Goal: Task Accomplishment & Management: Manage account settings

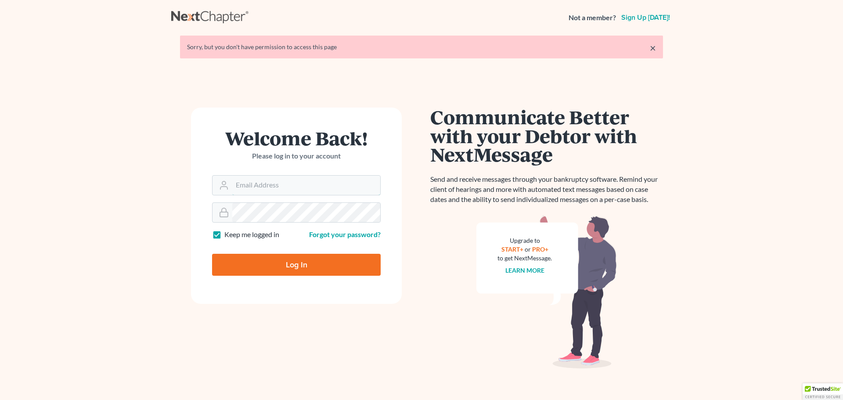
type input "[EMAIL_ADDRESS][DOMAIN_NAME]"
click at [273, 260] on input "Log In" at bounding box center [296, 265] width 169 height 22
type input "Thinking..."
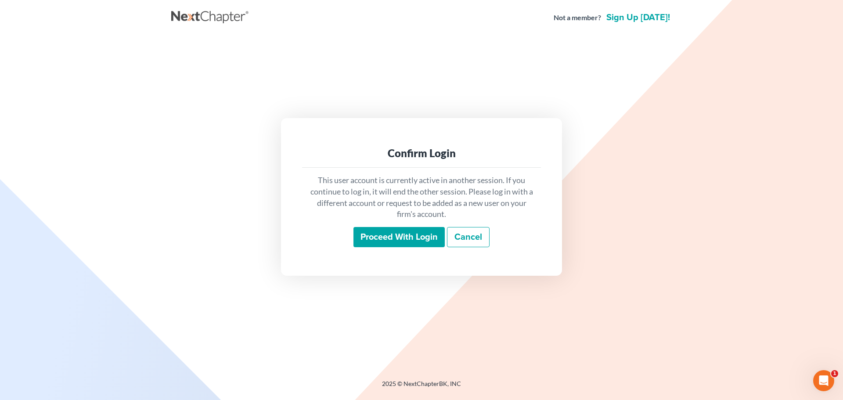
click at [404, 235] on input "Proceed with login" at bounding box center [398, 237] width 91 height 20
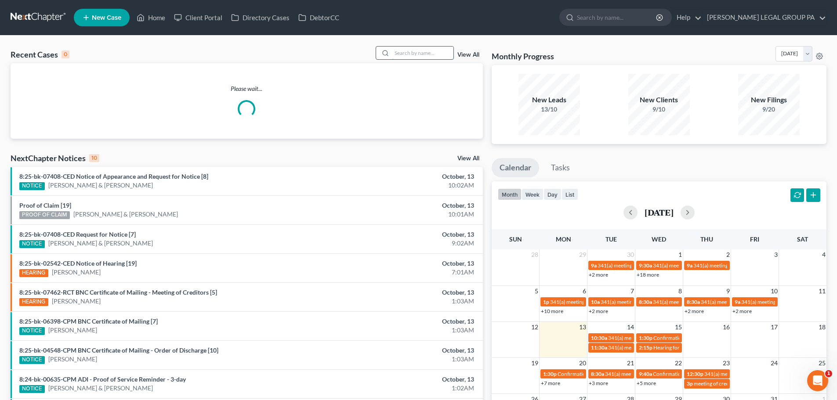
click at [420, 51] on input "search" at bounding box center [422, 53] width 61 height 13
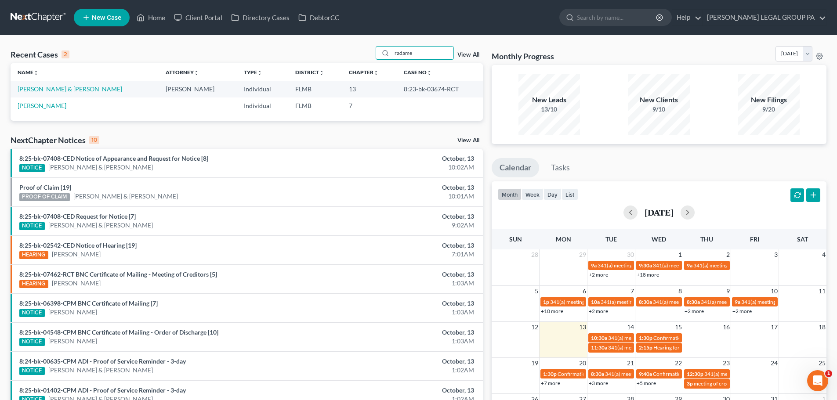
type input "radame"
click at [75, 91] on link "[PERSON_NAME] & [PERSON_NAME]" at bounding box center [70, 88] width 105 height 7
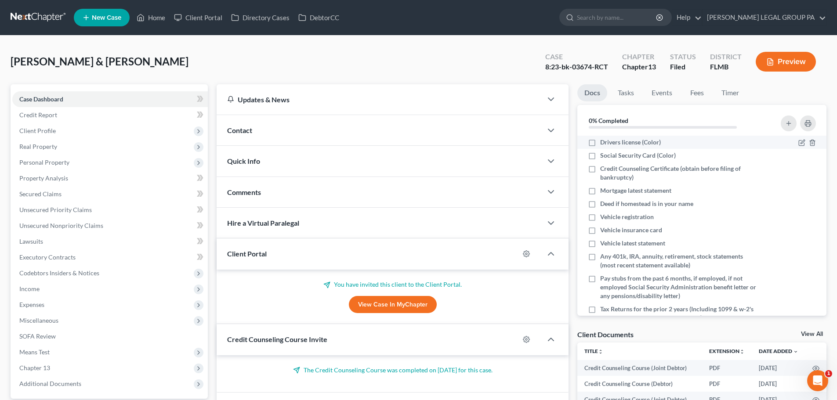
click at [600, 142] on label "Drivers license (Color)" at bounding box center [630, 142] width 61 height 9
click at [603, 142] on input "Drivers license (Color)" at bounding box center [606, 141] width 6 height 6
checkbox input "true"
click at [600, 156] on label "Social Security Card (Color)" at bounding box center [638, 155] width 76 height 9
click at [603, 156] on input "Social Security Card (Color)" at bounding box center [606, 154] width 6 height 6
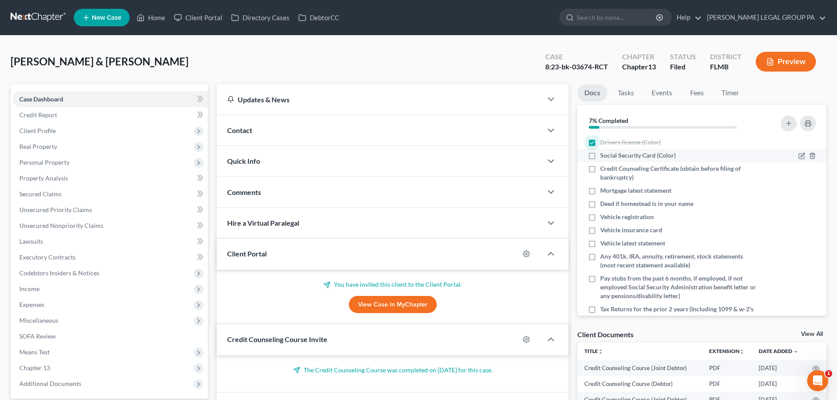
checkbox input "true"
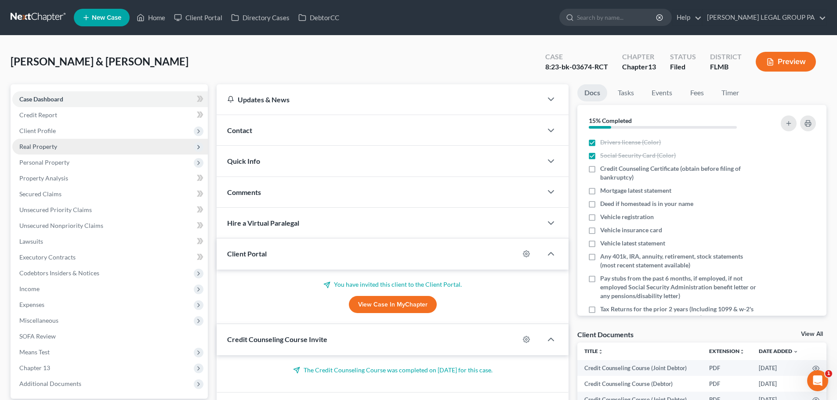
click at [54, 151] on span "Real Property" at bounding box center [109, 147] width 195 height 16
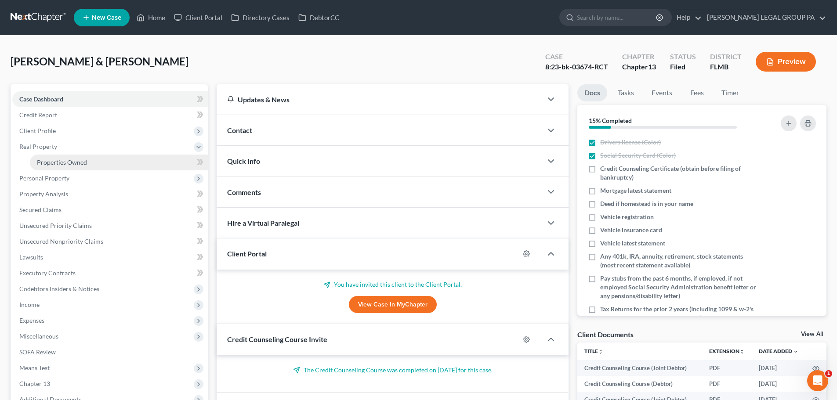
click at [79, 163] on span "Properties Owned" at bounding box center [62, 162] width 50 height 7
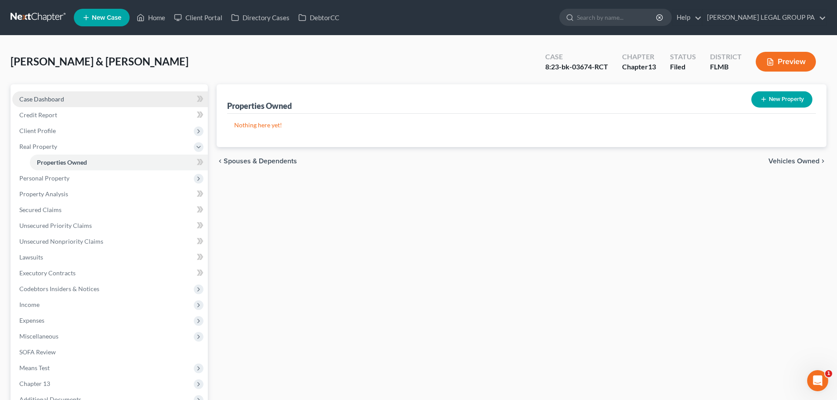
click at [71, 97] on link "Case Dashboard" at bounding box center [109, 99] width 195 height 16
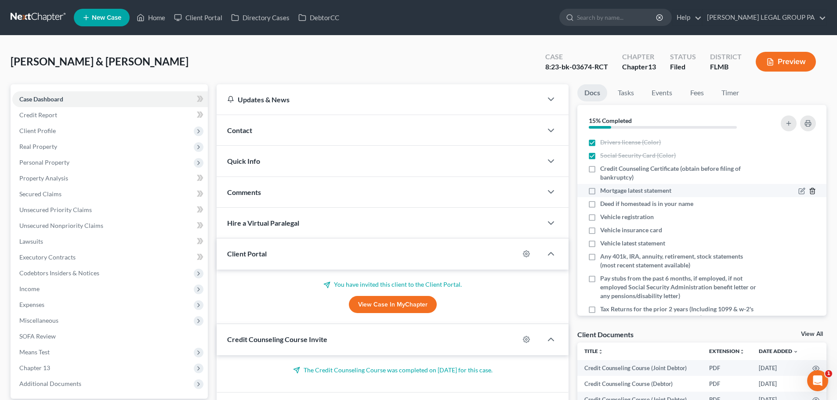
click at [808, 190] on icon "button" at bounding box center [811, 191] width 7 height 7
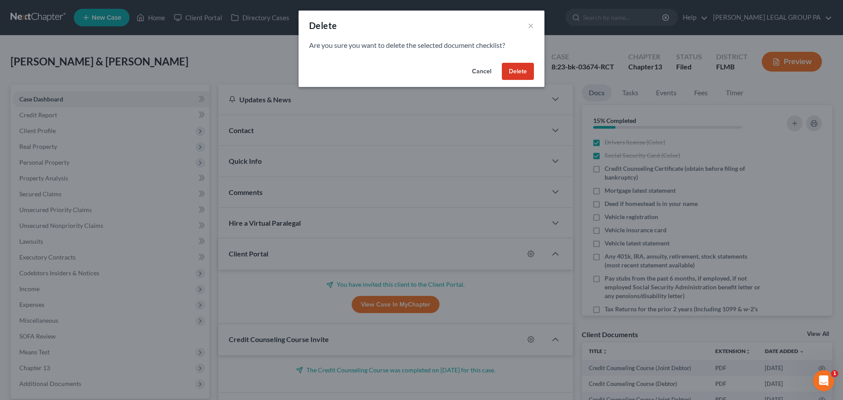
click at [520, 67] on button "Delete" at bounding box center [518, 72] width 32 height 18
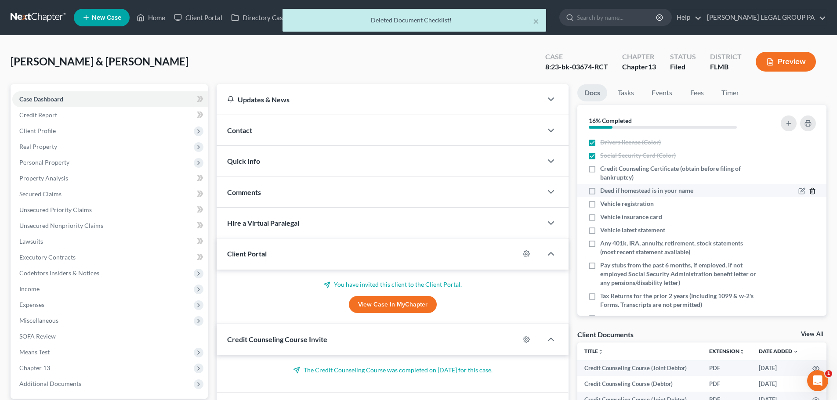
click at [812, 191] on line "button" at bounding box center [812, 192] width 0 height 2
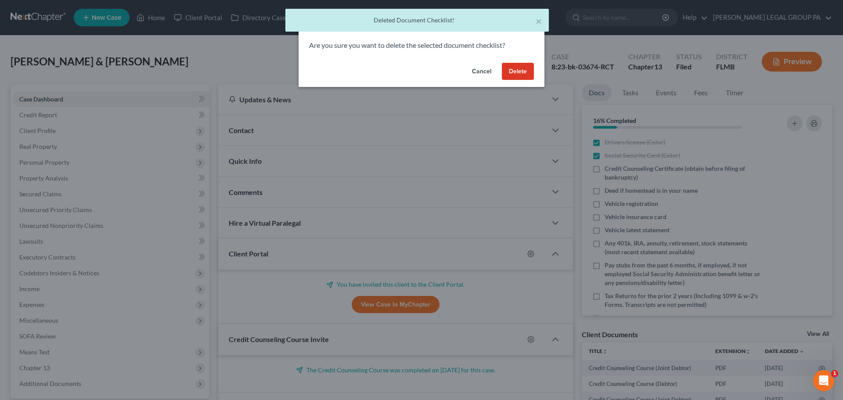
click at [511, 74] on button "Delete" at bounding box center [518, 72] width 32 height 18
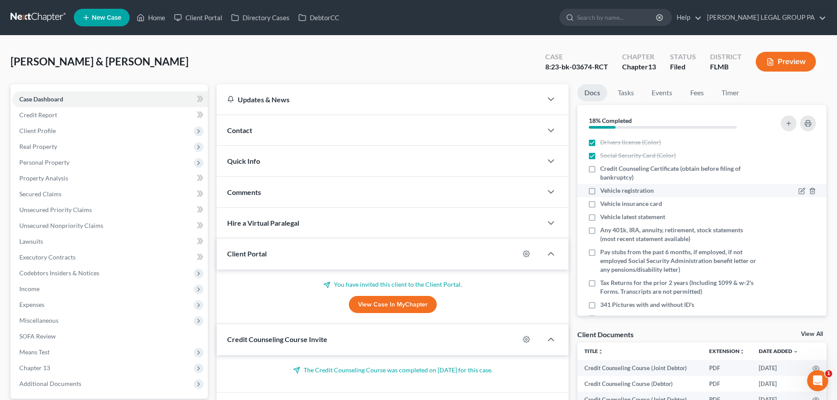
click at [622, 195] on li "Vehicle registration" at bounding box center [701, 190] width 249 height 13
click at [600, 190] on label "Vehicle registration" at bounding box center [627, 190] width 54 height 9
click at [603, 190] on input "Vehicle registration" at bounding box center [606, 189] width 6 height 6
click at [603, 186] on input "Vehicle registration" at bounding box center [606, 189] width 6 height 6
checkbox input "false"
